Goal: Task Accomplishment & Management: Use online tool/utility

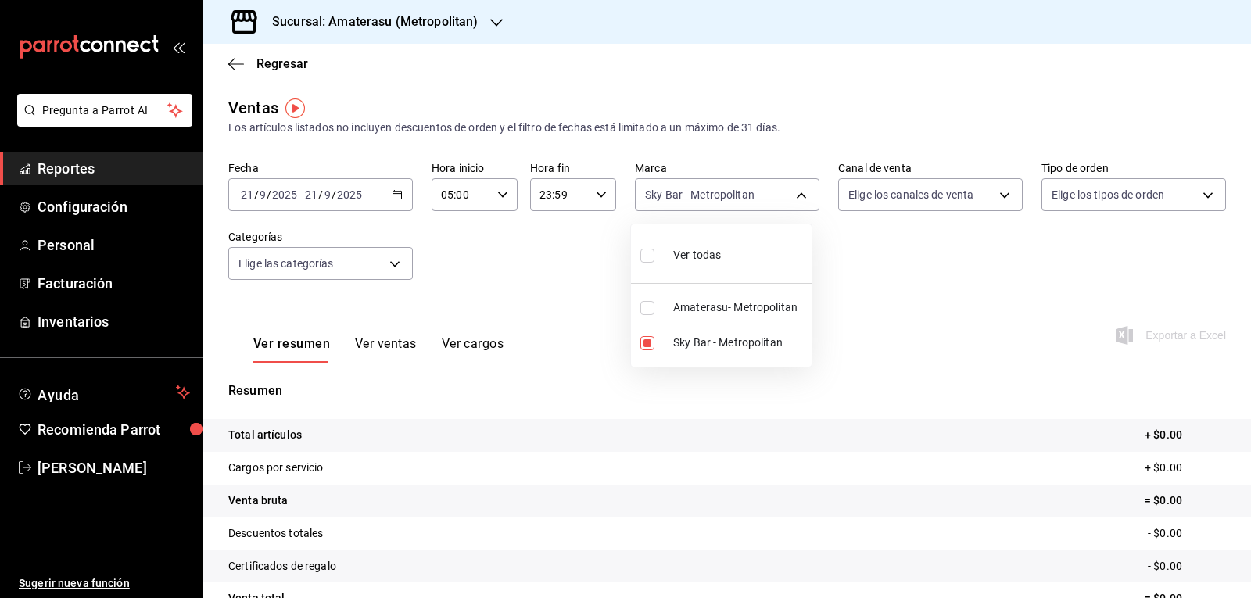
click at [575, 491] on div at bounding box center [625, 299] width 1251 height 598
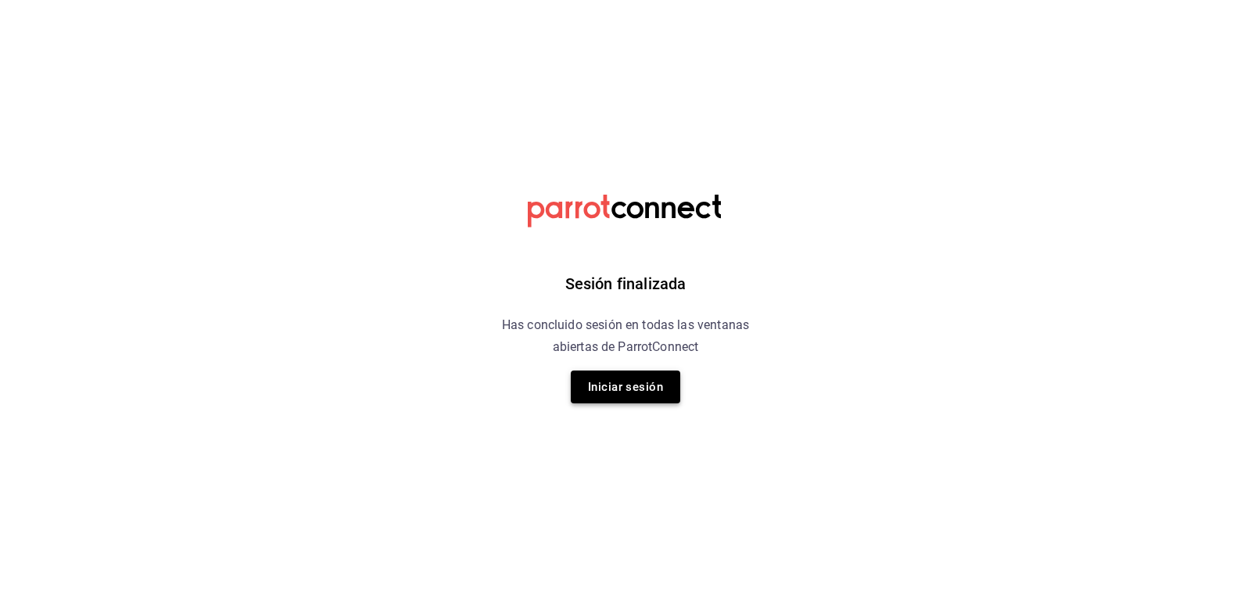
click at [664, 398] on button "Iniciar sesión" at bounding box center [625, 387] width 109 height 33
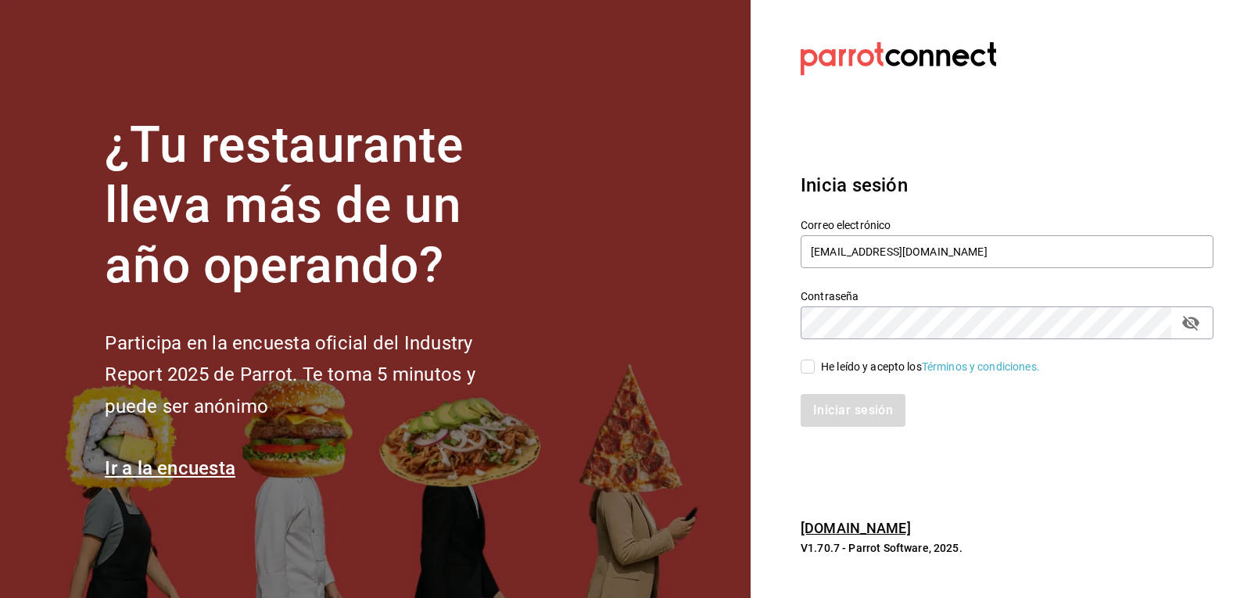
click at [805, 381] on div "Iniciar sesión" at bounding box center [998, 401] width 432 height 52
click at [811, 366] on input "He leído y acepto los Términos y condiciones." at bounding box center [808, 367] width 14 height 14
checkbox input "true"
click at [820, 406] on button "Iniciar sesión" at bounding box center [854, 410] width 106 height 33
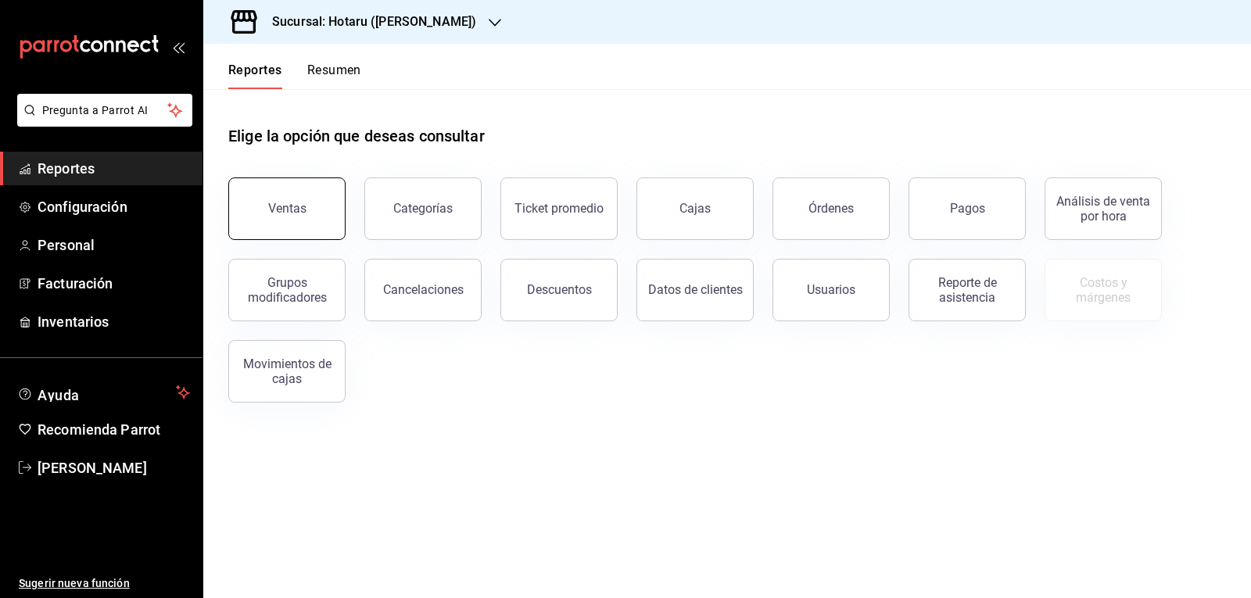
click at [298, 216] on button "Ventas" at bounding box center [286, 209] width 117 height 63
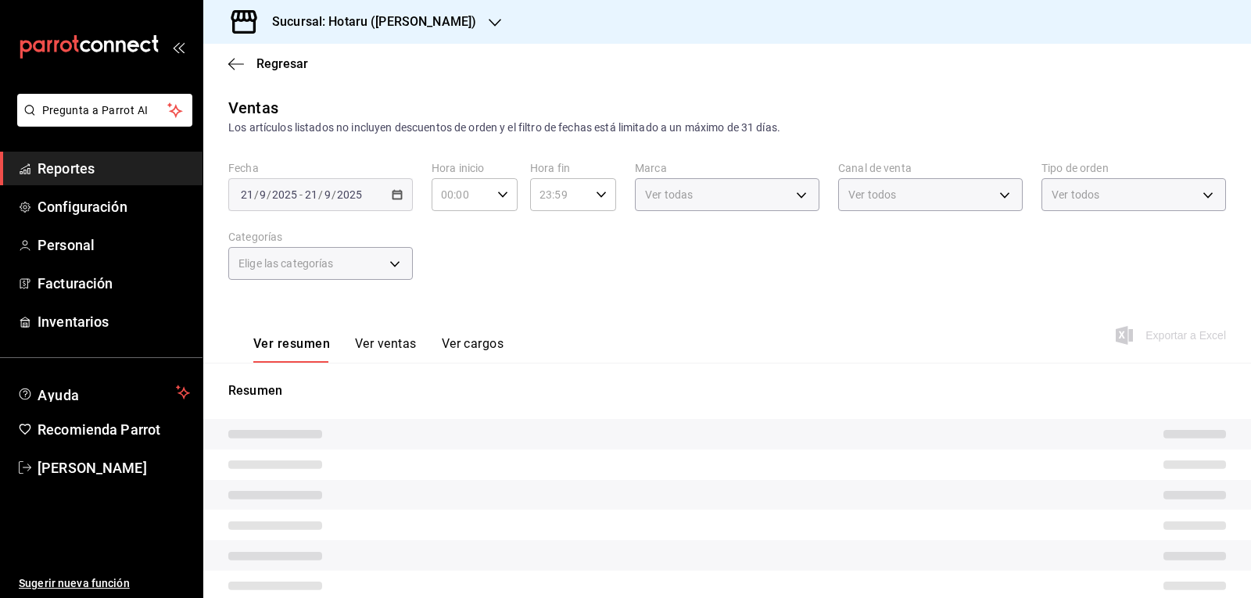
click at [489, 28] on icon "button" at bounding box center [495, 22] width 13 height 13
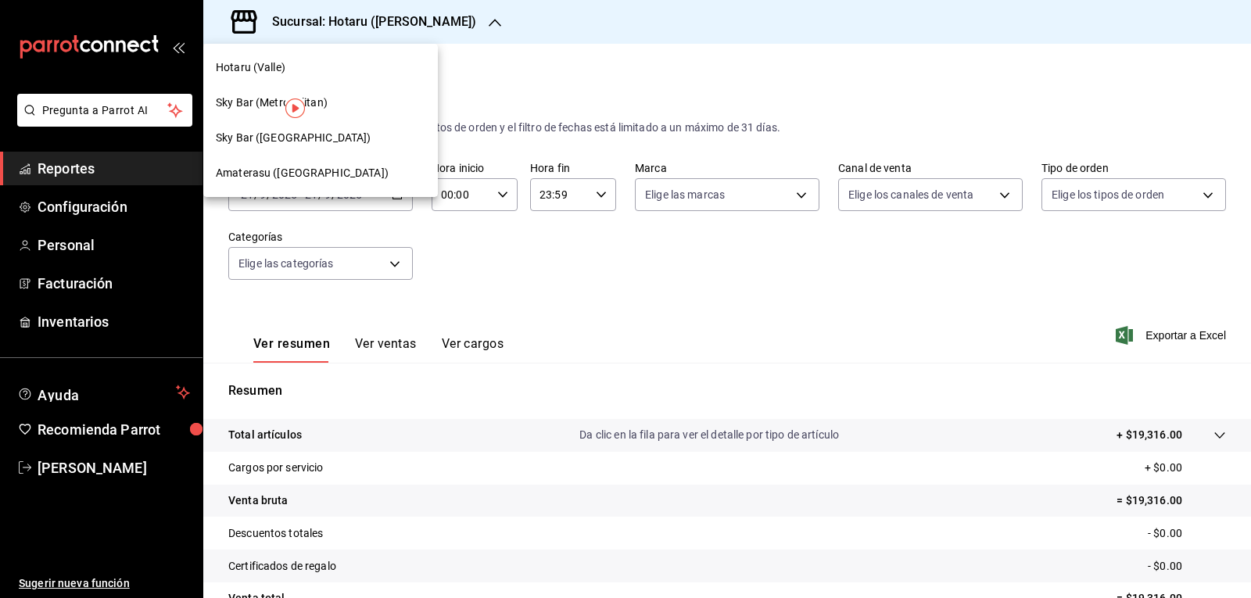
click at [332, 171] on span "Amaterasu (Metropolitan)" at bounding box center [302, 173] width 173 height 16
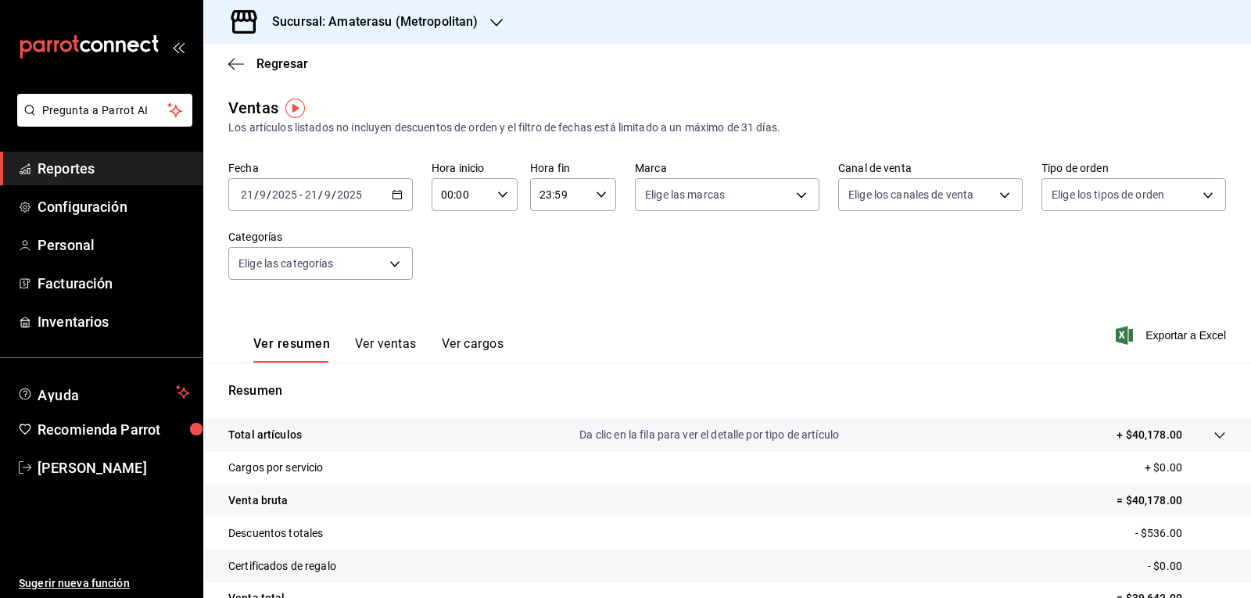
click at [469, 192] on input "00:00" at bounding box center [461, 194] width 59 height 31
click at [444, 266] on span "05" at bounding box center [451, 266] width 18 height 13
type input "05:00"
click at [651, 206] on div at bounding box center [625, 299] width 1251 height 598
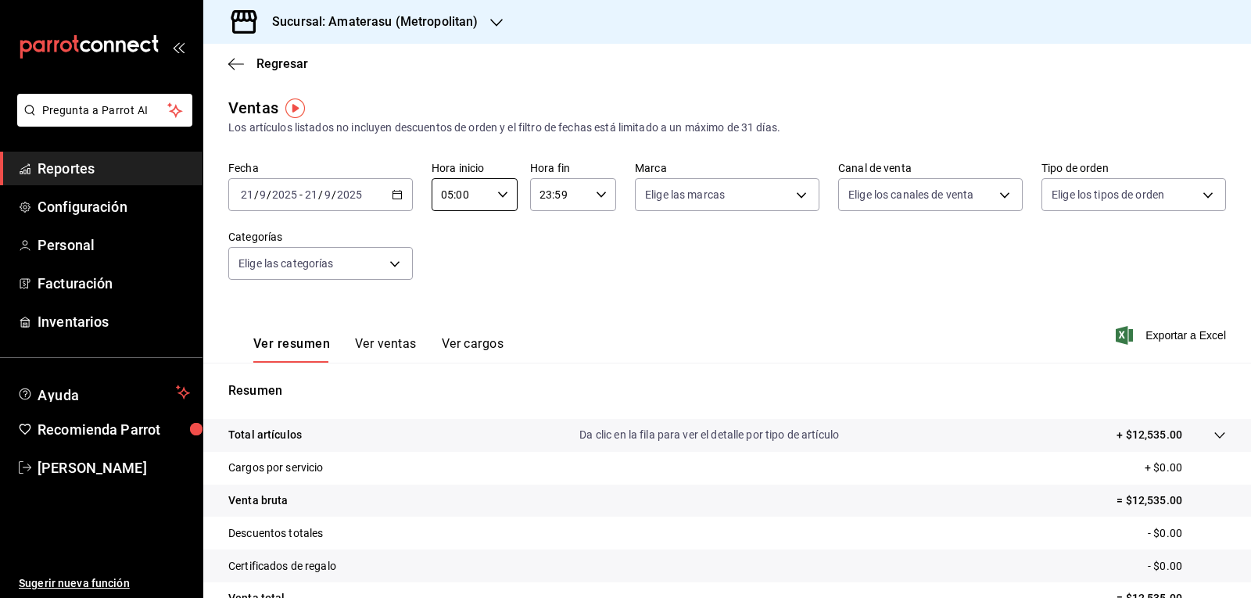
click at [651, 204] on body "Pregunta a Parrot AI Reportes Configuración Personal Facturación Inventarios Ay…" at bounding box center [625, 299] width 1251 height 598
click at [648, 309] on input "checkbox" at bounding box center [648, 308] width 14 height 14
checkbox input "true"
type input "e4cd7fcb-d45b-43ae-a99f-ad4ccfcd9032"
click at [590, 304] on div at bounding box center [625, 299] width 1251 height 598
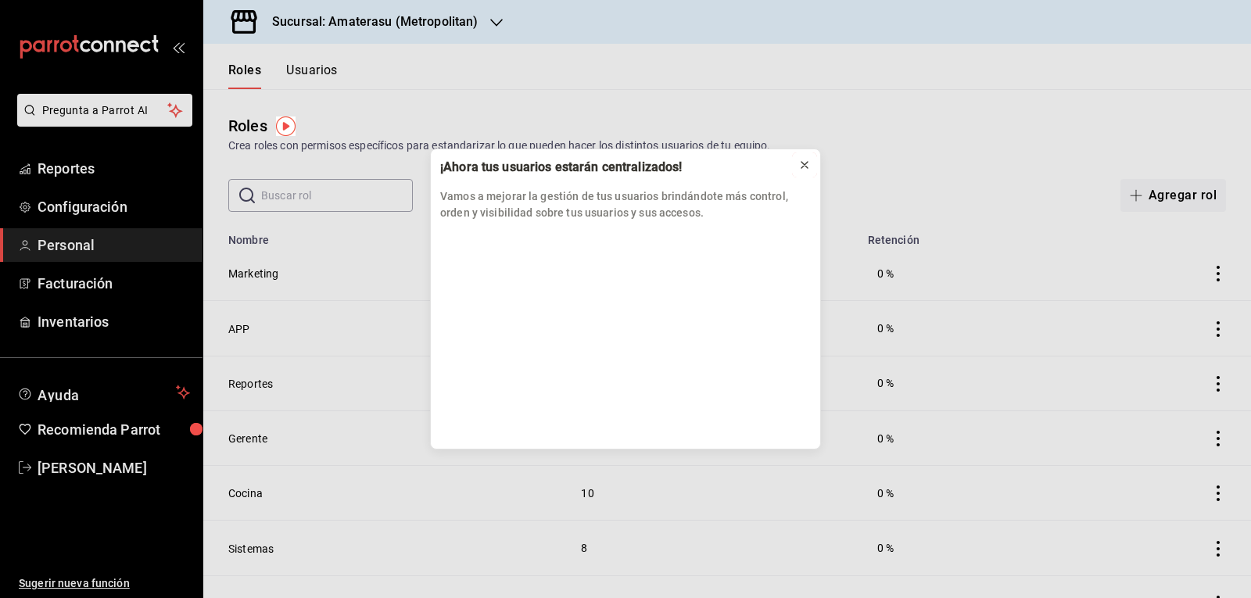
click at [803, 163] on icon at bounding box center [805, 165] width 6 height 6
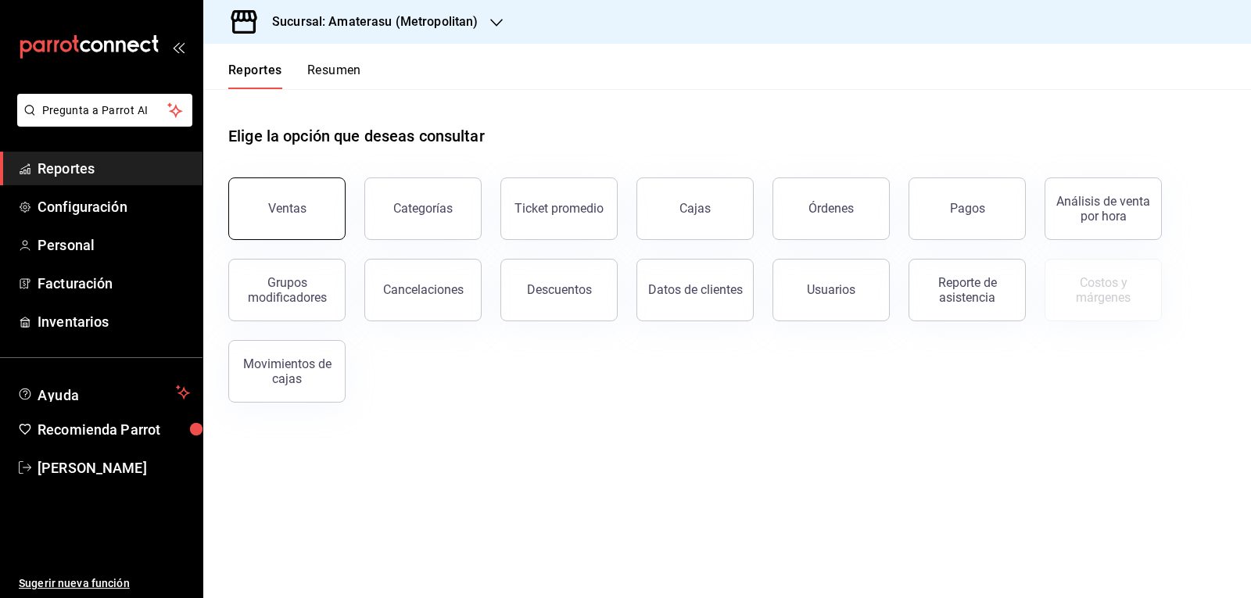
click at [271, 206] on div "Ventas" at bounding box center [287, 208] width 38 height 15
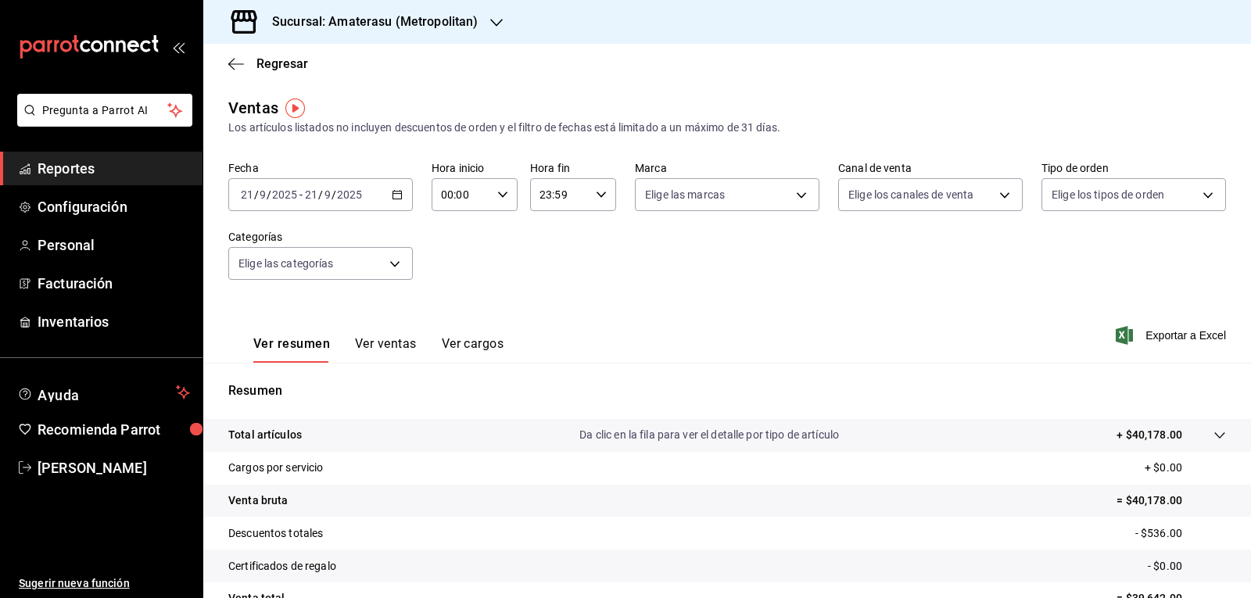
click at [487, 199] on input "00:00" at bounding box center [461, 194] width 59 height 31
click at [443, 265] on span "03" at bounding box center [451, 269] width 18 height 13
click at [451, 263] on span "05" at bounding box center [451, 266] width 18 height 13
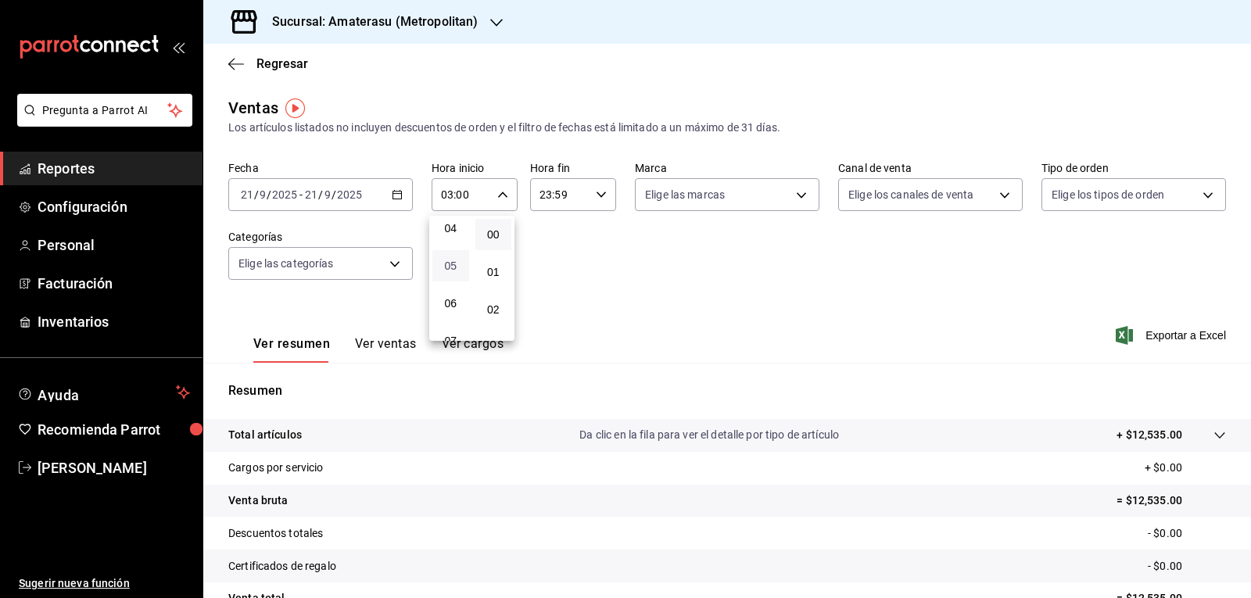
type input "05:00"
click at [623, 268] on div at bounding box center [625, 299] width 1251 height 598
click at [784, 199] on body "Pregunta a Parrot AI Reportes Configuración Personal Facturación Inventarios Ay…" at bounding box center [625, 299] width 1251 height 598
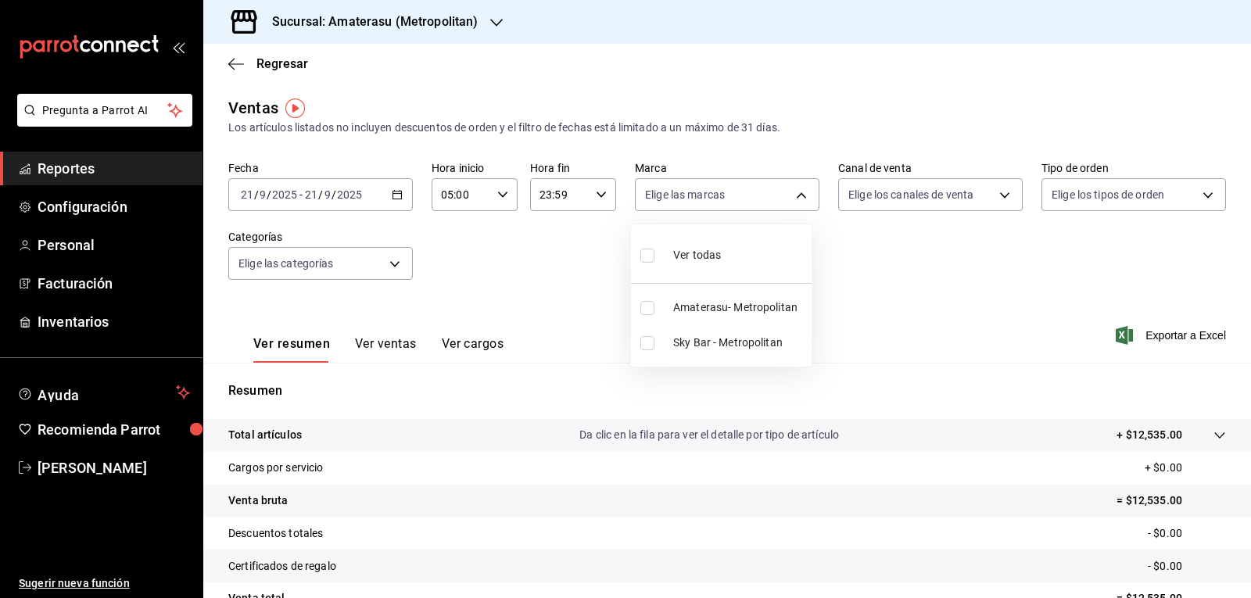
click at [649, 350] on li "Sky Bar - Metropolitan" at bounding box center [721, 342] width 181 height 35
type input "f3afaab8-8c3d-4e49-a299-af9bdf6027b2"
checkbox input "true"
click at [836, 292] on div at bounding box center [625, 299] width 1251 height 598
